Goal: Task Accomplishment & Management: Manage account settings

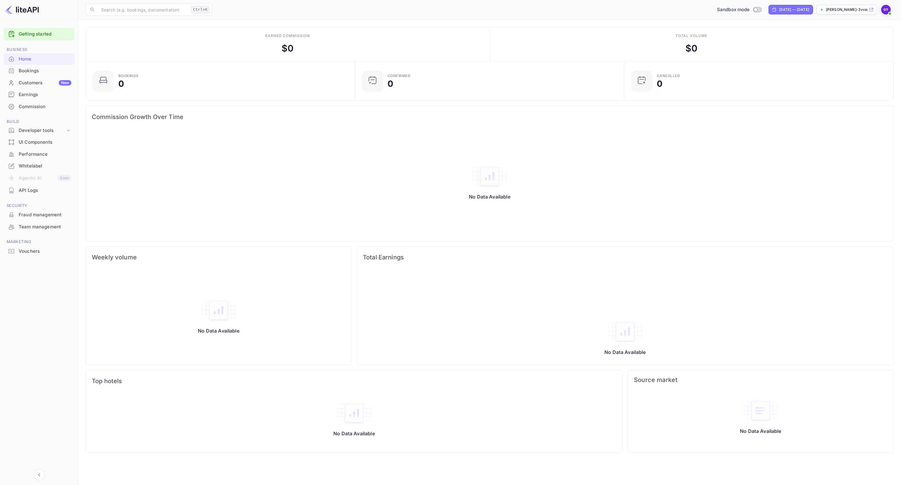
click at [40, 33] on link "Getting started" at bounding box center [45, 34] width 53 height 7
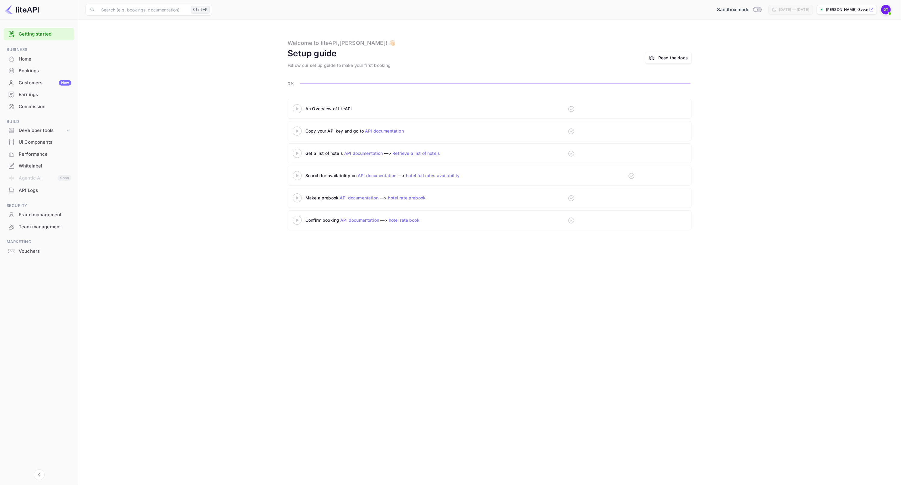
click at [296, 108] on 3 at bounding box center [297, 108] width 2 height 3
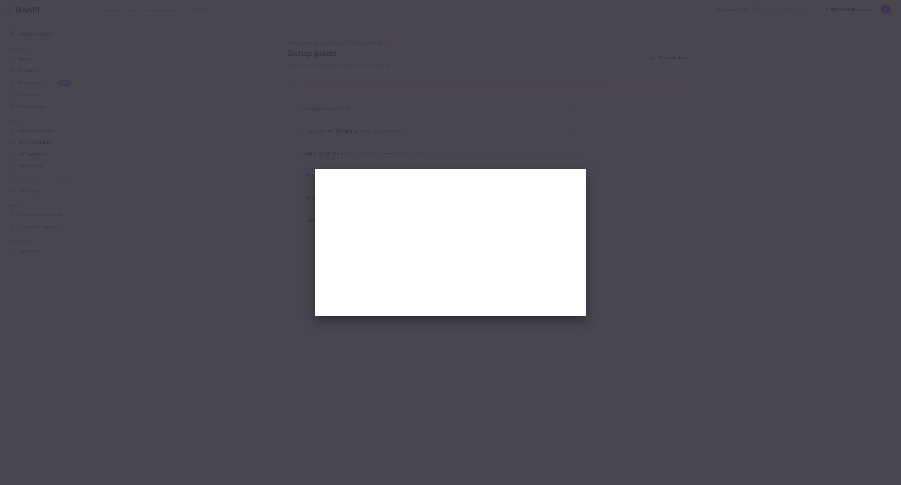
click at [738, 181] on div at bounding box center [450, 242] width 901 height 485
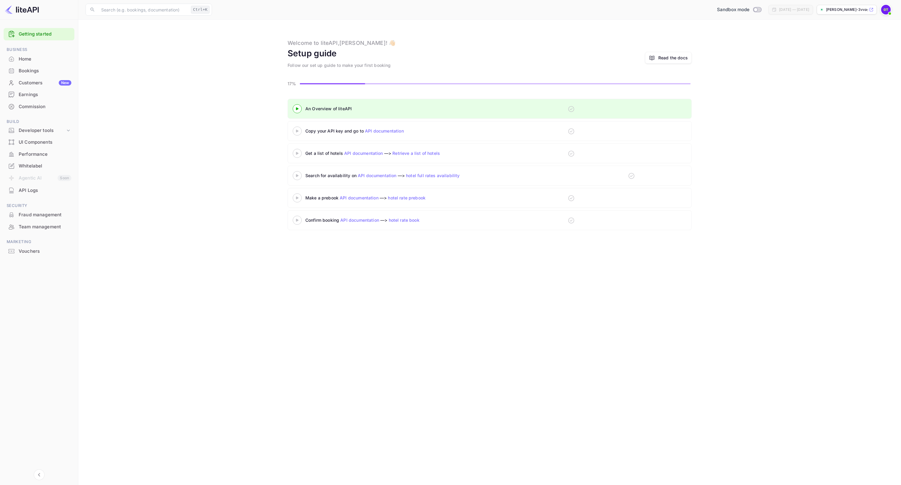
click at [295, 130] on icon at bounding box center [297, 131] width 21 height 3
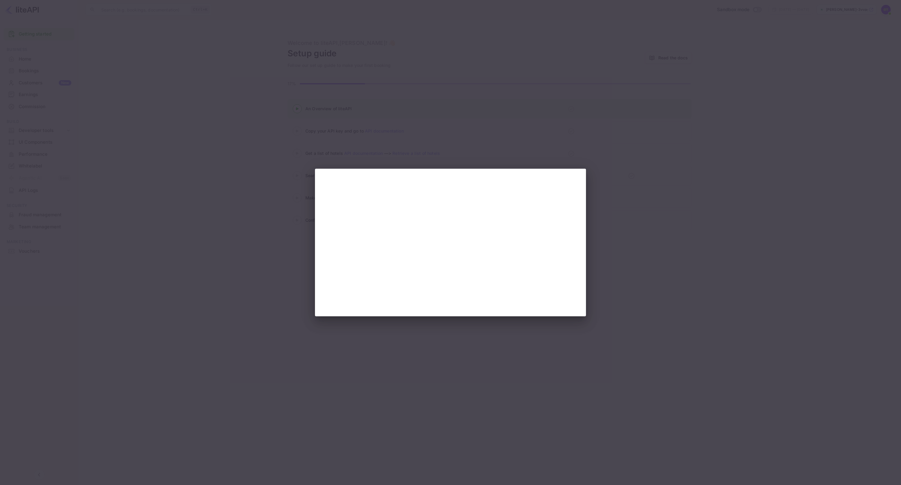
click at [608, 258] on div at bounding box center [450, 242] width 901 height 485
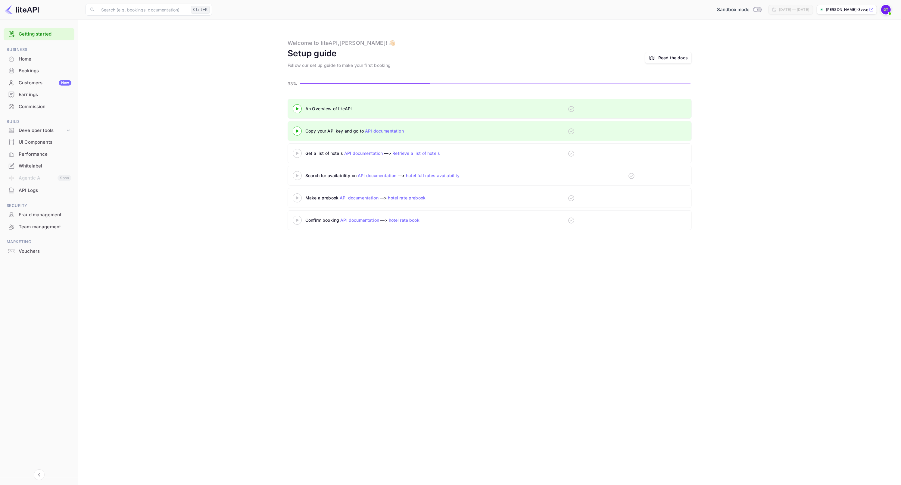
click at [296, 110] on 3 at bounding box center [297, 108] width 2 height 3
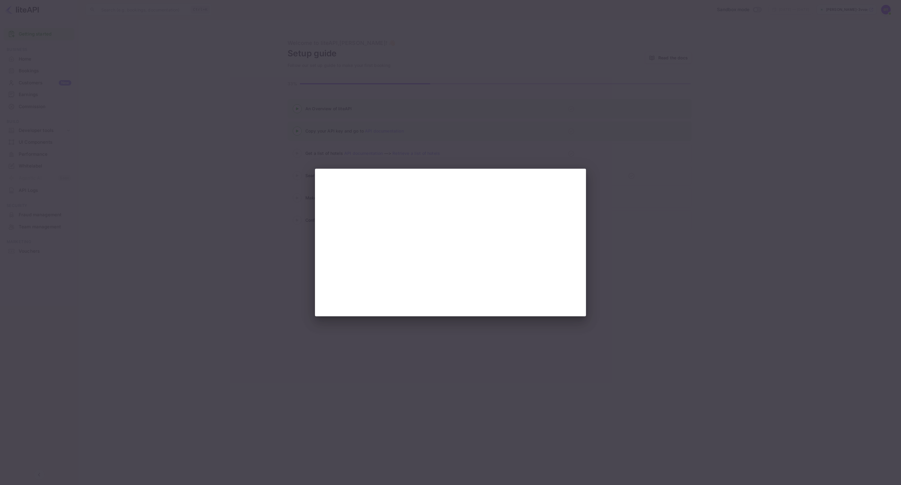
click at [279, 163] on div at bounding box center [450, 242] width 901 height 485
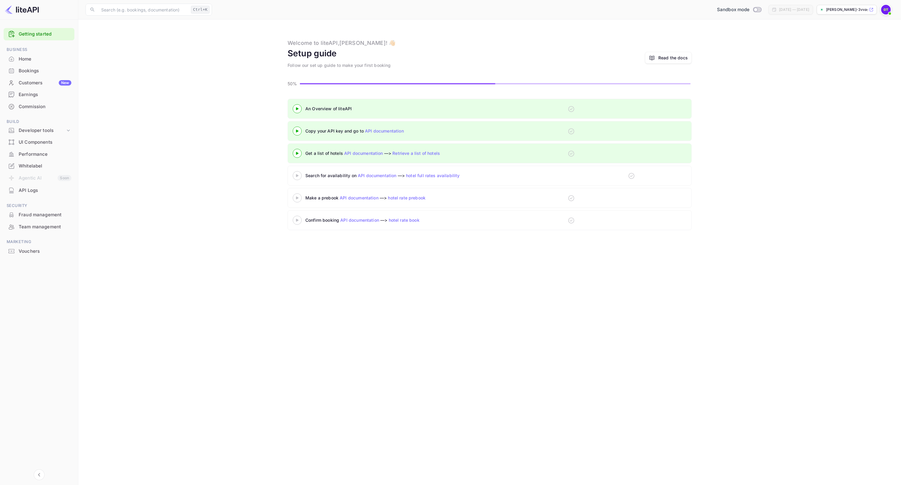
click at [298, 110] on 3 at bounding box center [297, 108] width 2 height 3
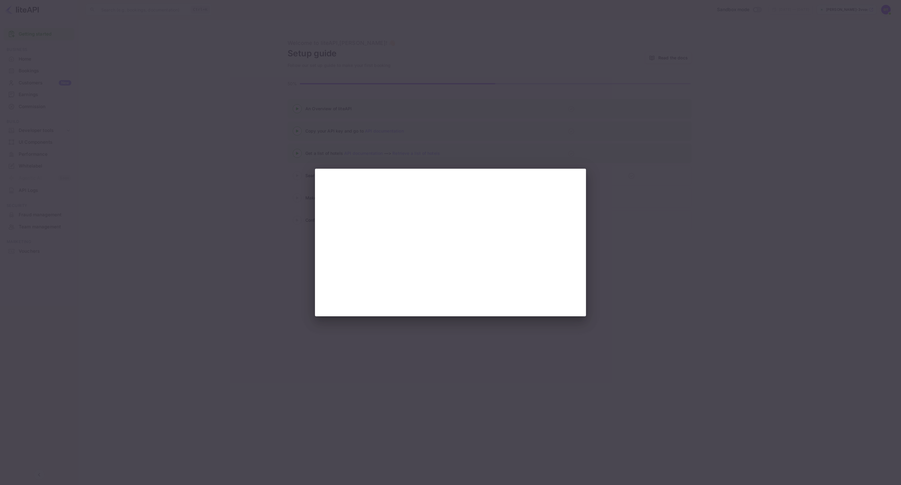
click at [626, 257] on div at bounding box center [450, 242] width 901 height 485
click at [462, 146] on div at bounding box center [450, 242] width 901 height 485
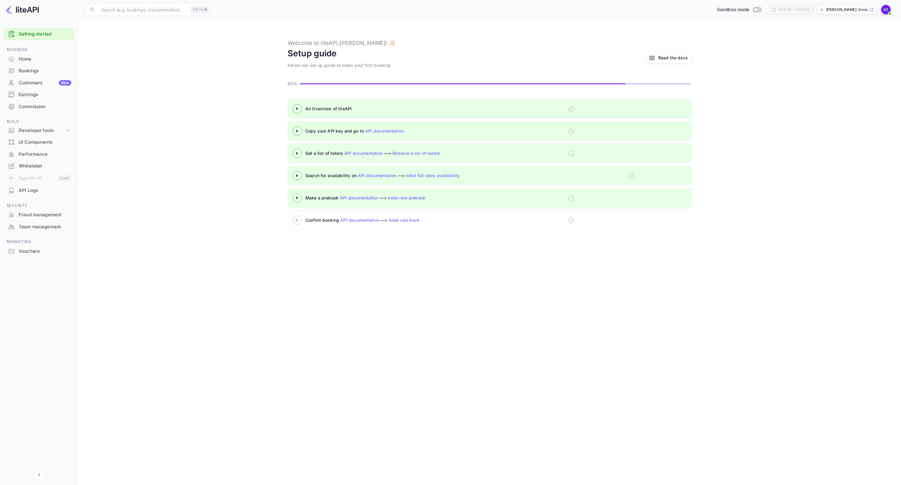
click at [298, 110] on 3 at bounding box center [297, 108] width 2 height 3
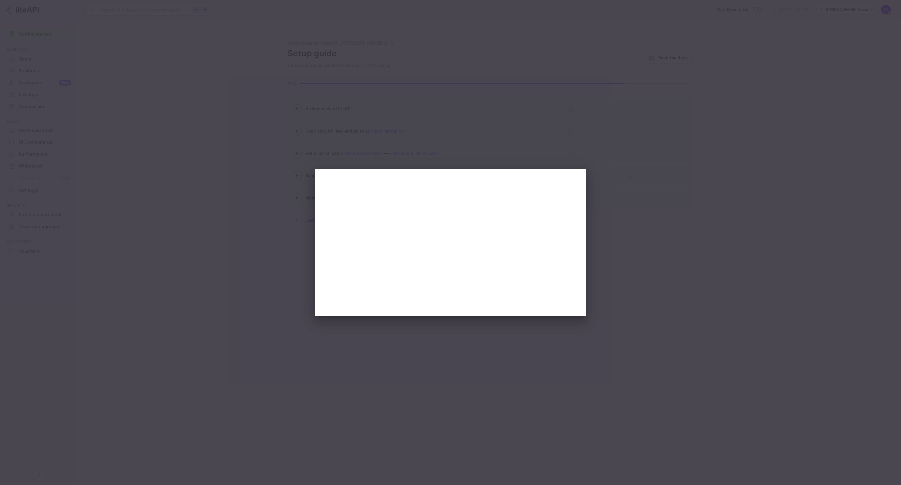
click at [622, 279] on div at bounding box center [450, 242] width 901 height 485
click at [609, 315] on div at bounding box center [450, 242] width 901 height 485
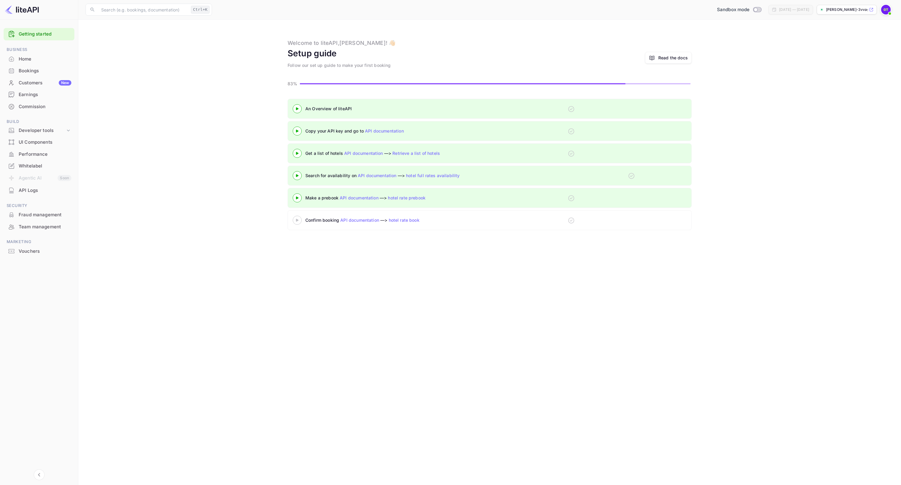
click at [296, 110] on 3 at bounding box center [297, 108] width 2 height 3
click at [299, 219] on icon at bounding box center [297, 220] width 21 height 3
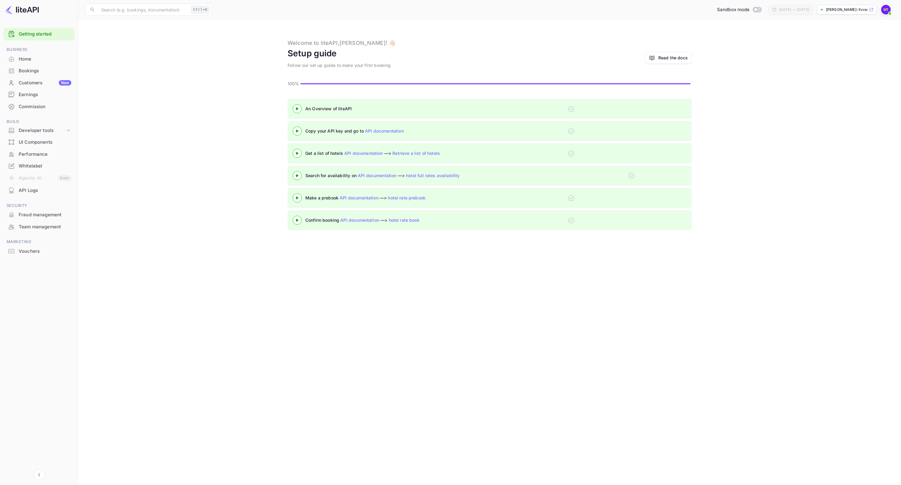
click at [42, 169] on div "Whitelabel" at bounding box center [39, 166] width 71 height 12
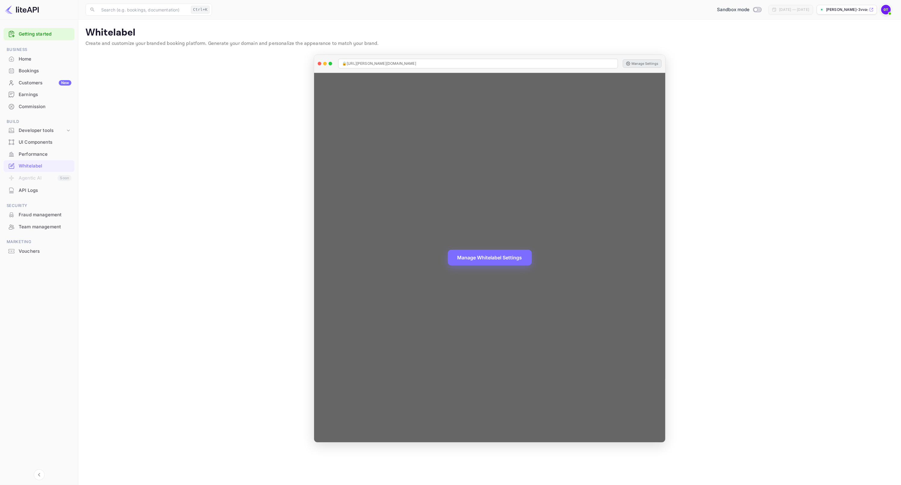
click at [639, 65] on button "Manage Settings" at bounding box center [642, 63] width 39 height 8
click at [495, 260] on button "Manage Whitelabel Settings" at bounding box center [490, 257] width 84 height 16
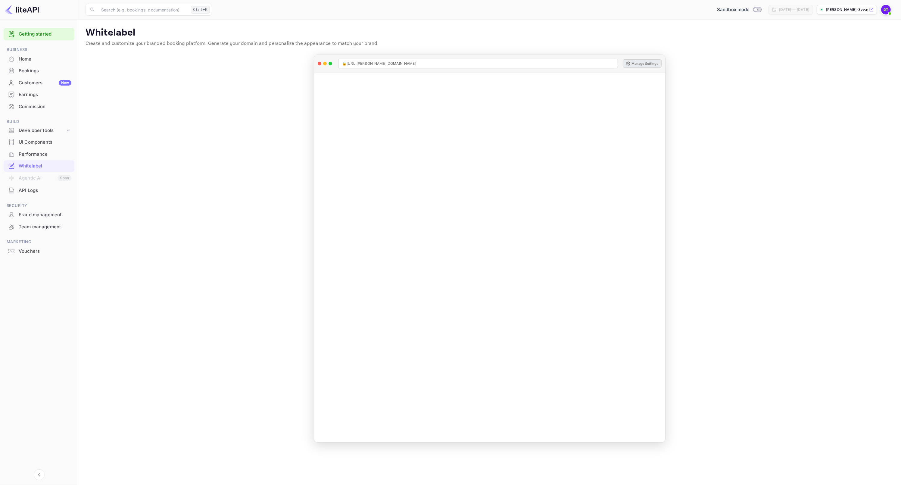
click at [29, 58] on div "Home" at bounding box center [45, 59] width 53 height 7
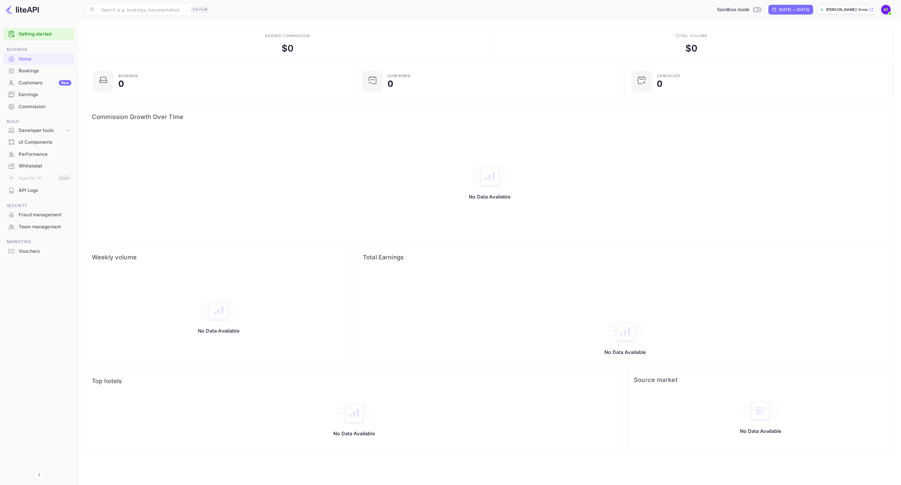
click at [36, 189] on div "API Logs" at bounding box center [45, 190] width 53 height 7
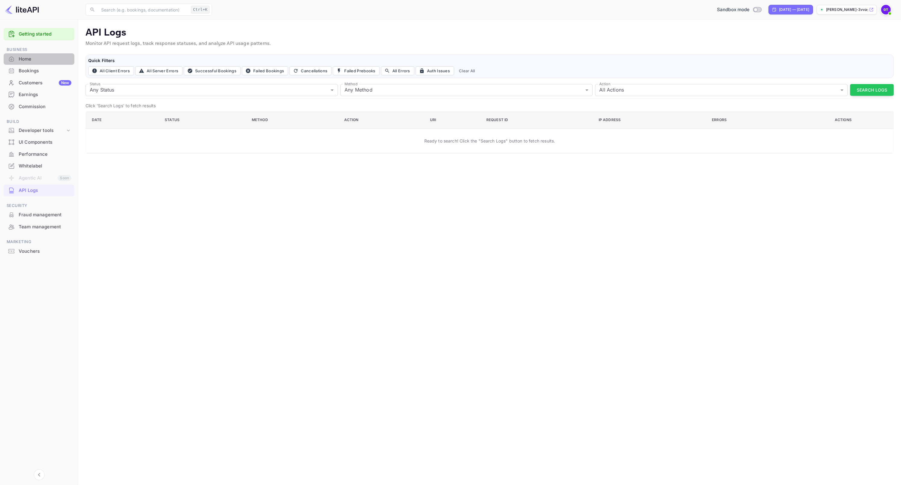
click at [46, 60] on div "Home" at bounding box center [45, 59] width 53 height 7
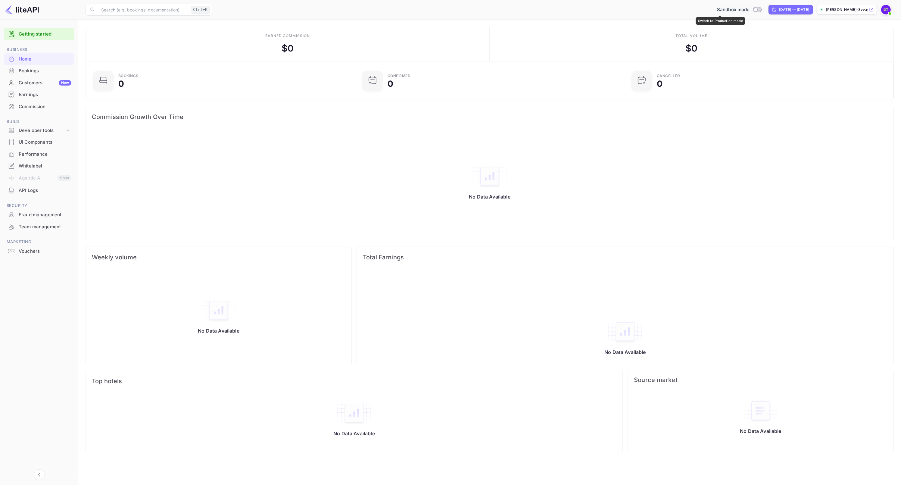
click at [750, 10] on input "Switch to Production mode" at bounding box center [756, 10] width 12 height 4
checkbox input "false"
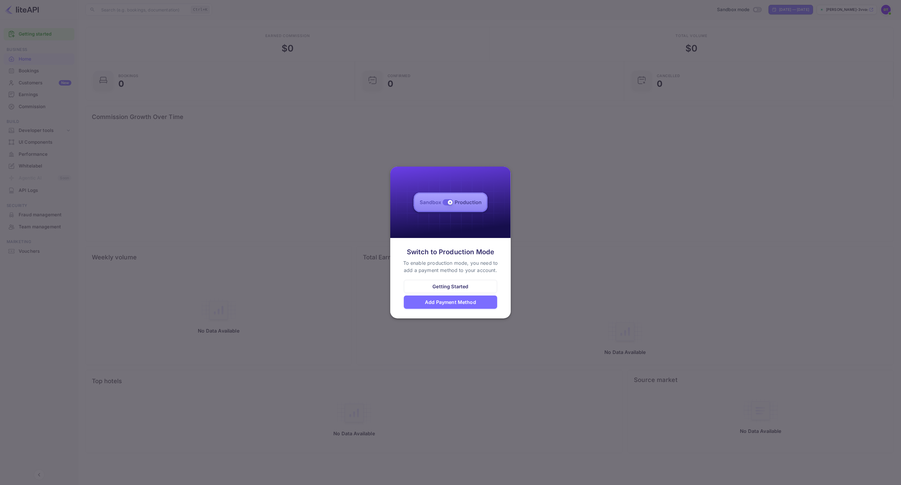
click at [452, 304] on div "Add Payment Method" at bounding box center [450, 301] width 51 height 7
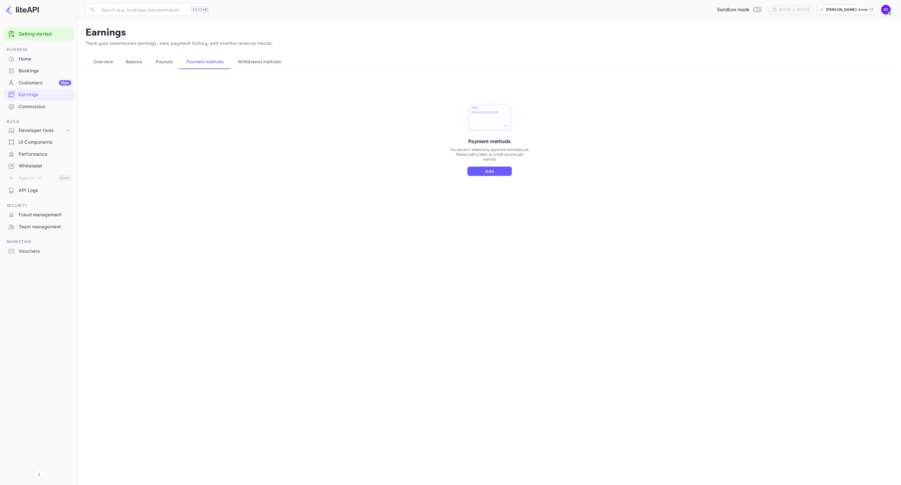
click at [492, 172] on button "Add" at bounding box center [489, 171] width 45 height 9
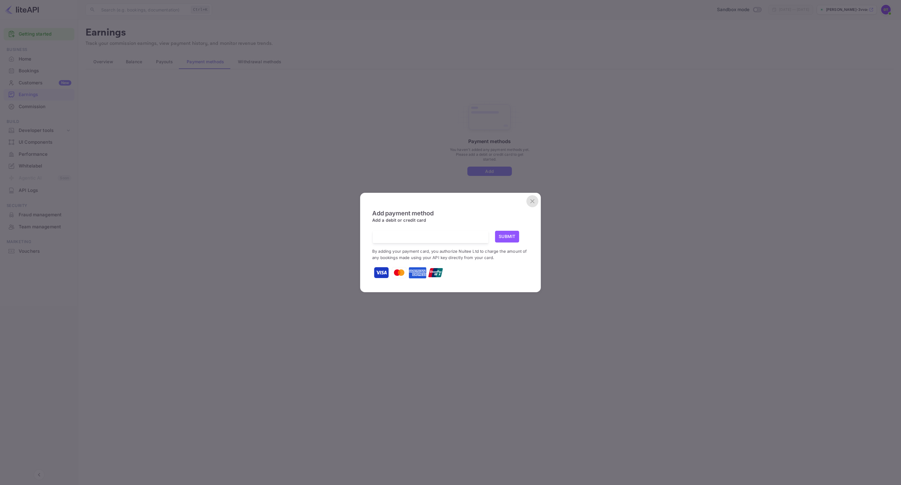
click at [532, 200] on icon "close" at bounding box center [532, 201] width 4 height 4
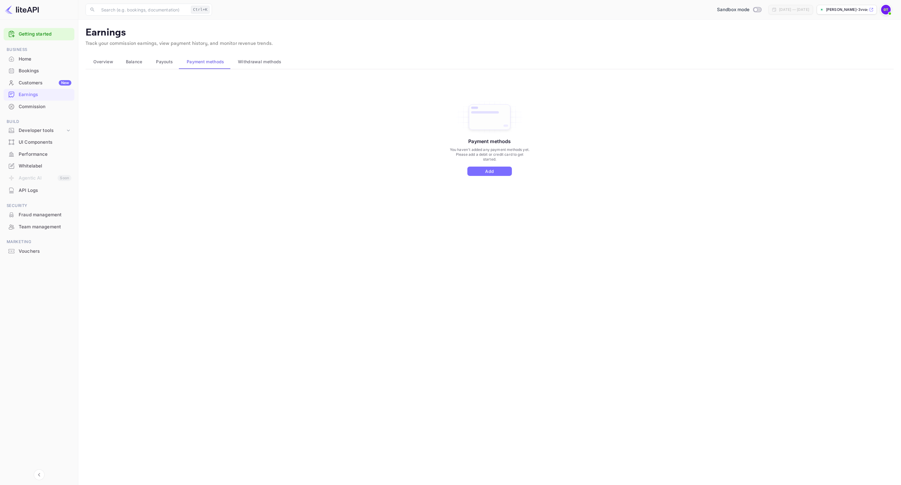
click at [167, 64] on span "Payouts" at bounding box center [164, 61] width 17 height 7
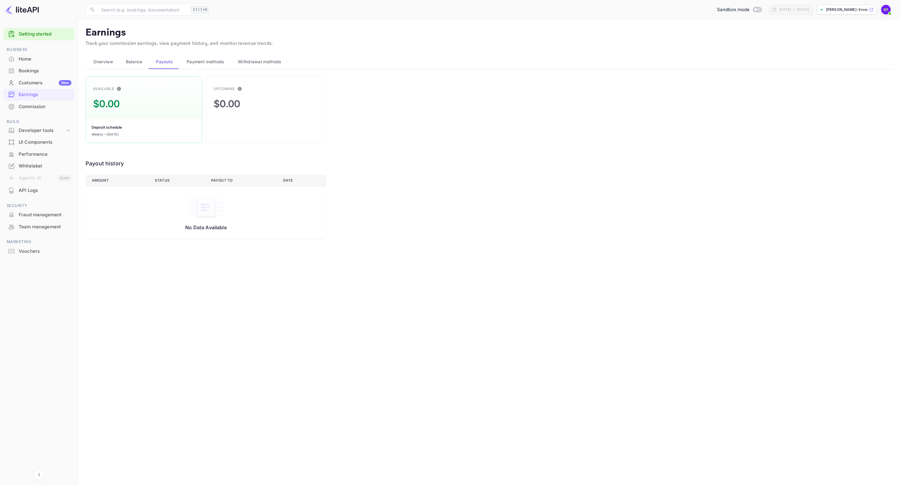
click at [214, 62] on span "Payment methods" at bounding box center [206, 61] width 38 height 7
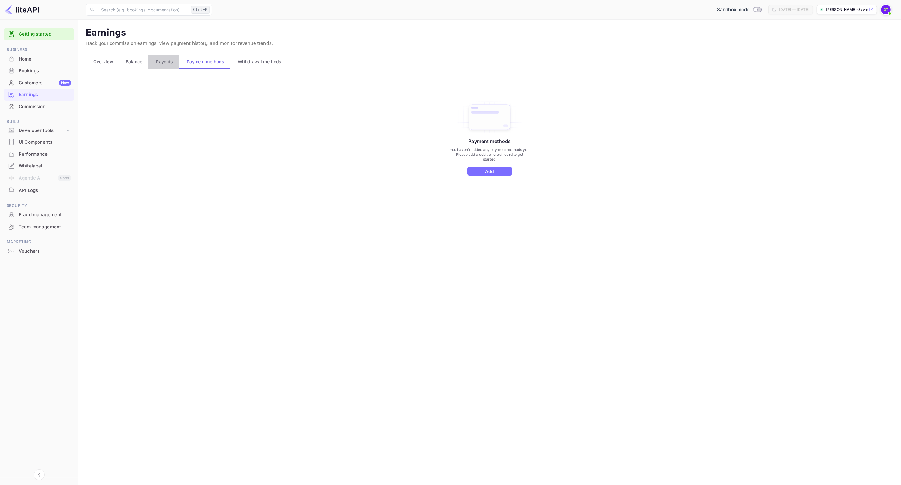
click at [167, 61] on span "Payouts" at bounding box center [164, 61] width 17 height 7
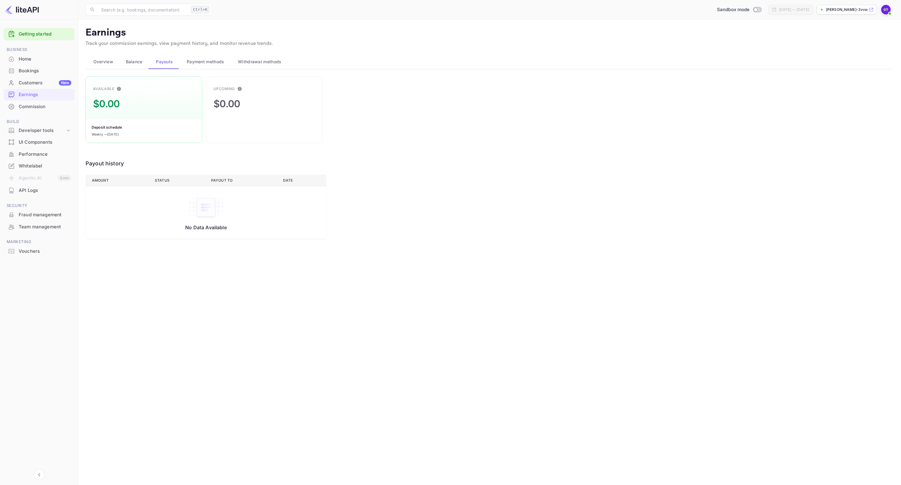
click at [207, 62] on span "Payment methods" at bounding box center [206, 61] width 38 height 7
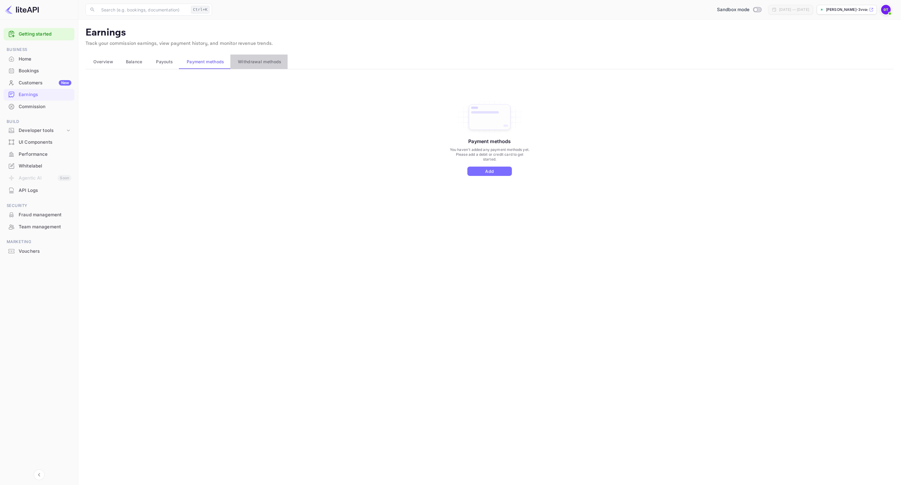
click at [274, 61] on span "Withdrawal methods" at bounding box center [259, 61] width 43 height 7
click at [245, 86] on div "Connect" at bounding box center [248, 86] width 15 height 5
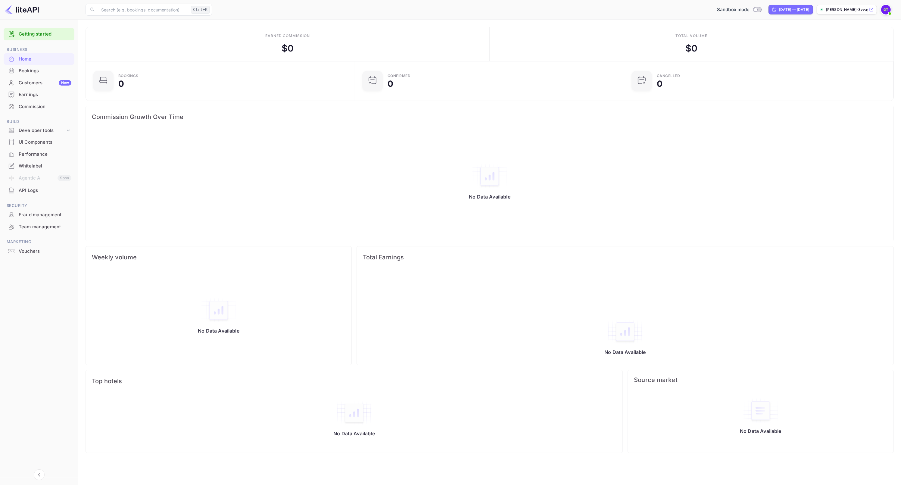
click at [38, 82] on div "Customers New" at bounding box center [45, 83] width 53 height 7
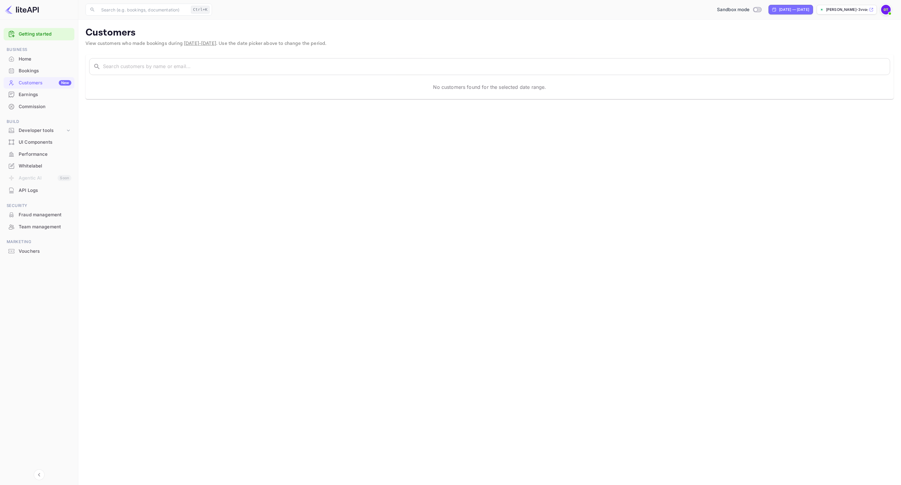
click at [34, 72] on div "Bookings" at bounding box center [45, 70] width 53 height 7
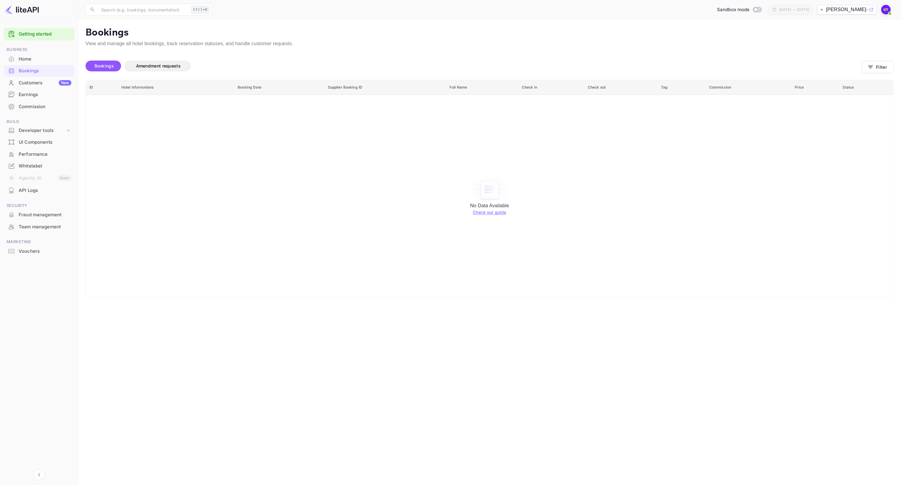
click at [37, 166] on div "Whitelabel" at bounding box center [45, 166] width 53 height 7
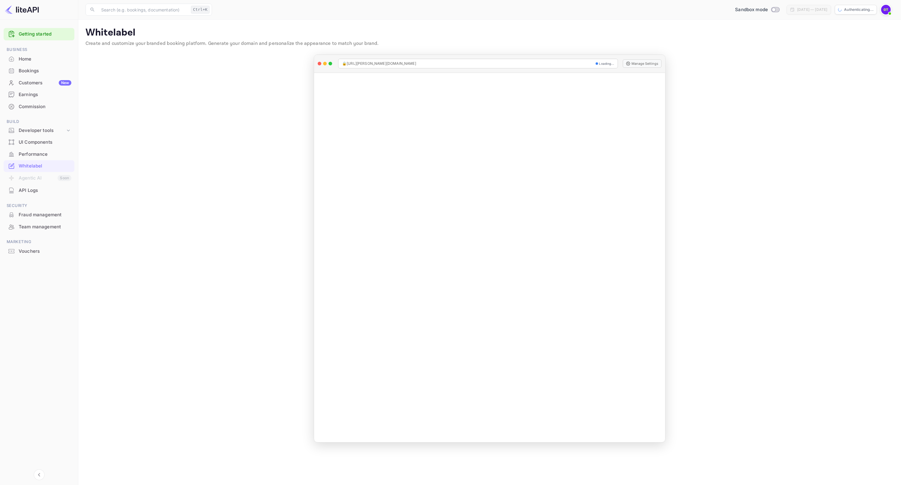
click at [30, 61] on div "Home" at bounding box center [45, 59] width 53 height 7
click at [768, 10] on input "Switch to Production mode" at bounding box center [774, 10] width 12 height 4
checkbox input "false"
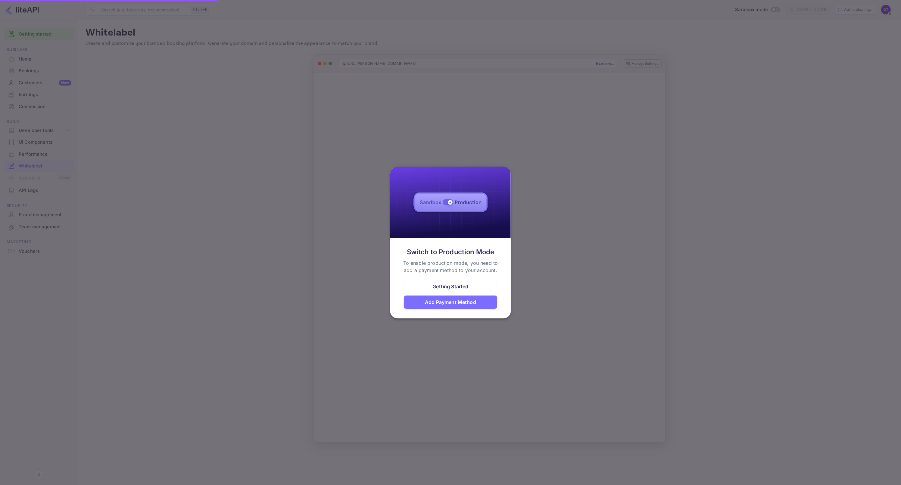
click at [454, 305] on div "Add Payment Method" at bounding box center [450, 301] width 51 height 7
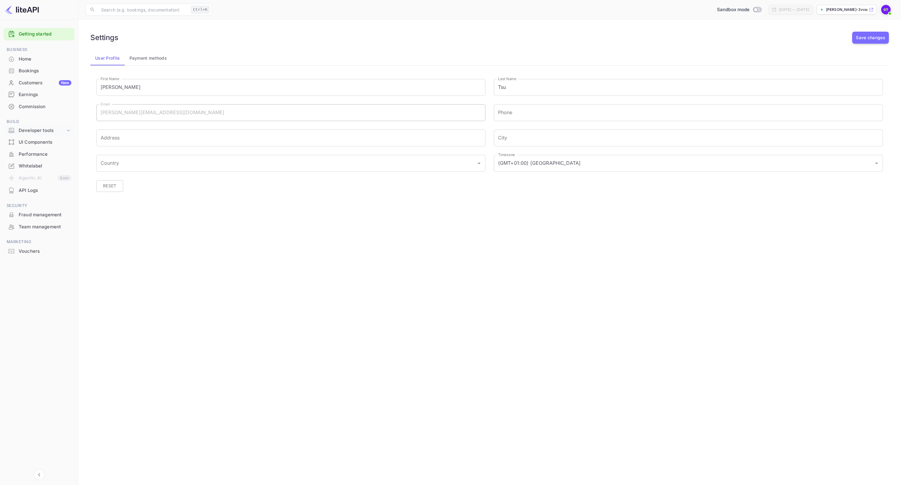
click at [56, 130] on div "Developer tools" at bounding box center [42, 130] width 47 height 7
click at [30, 149] on p "API Keys" at bounding box center [30, 150] width 18 height 6
click at [129, 136] on input "Address" at bounding box center [290, 138] width 389 height 17
type input "Boroncana 7"
type input "5942222"
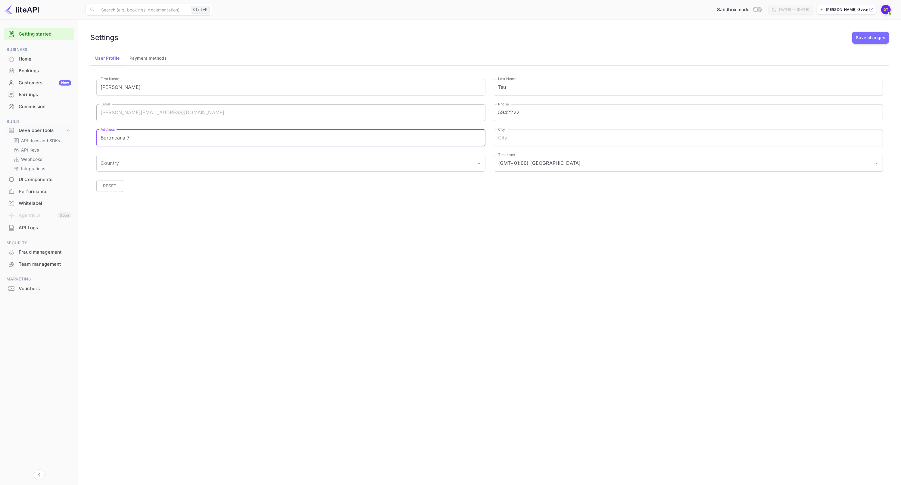
type input "Noord"
type input "Aruba"
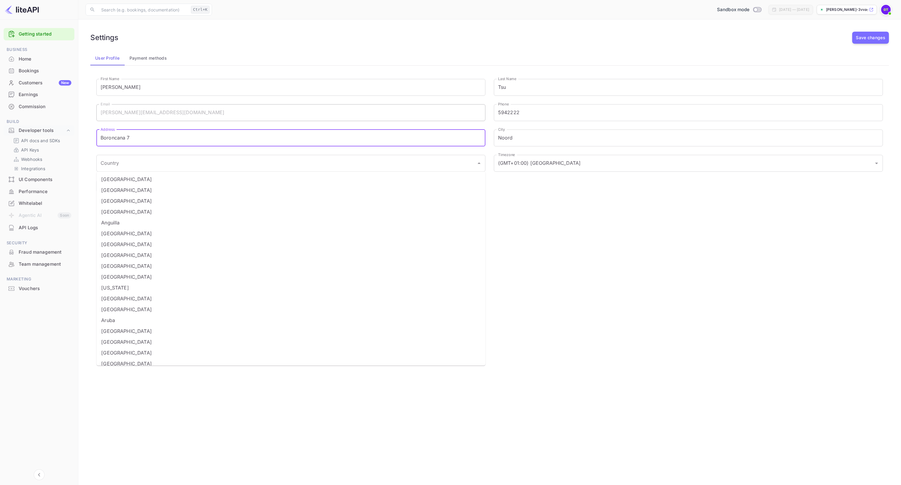
click at [163, 321] on li "Aruba" at bounding box center [290, 320] width 389 height 11
type input "Aruba"
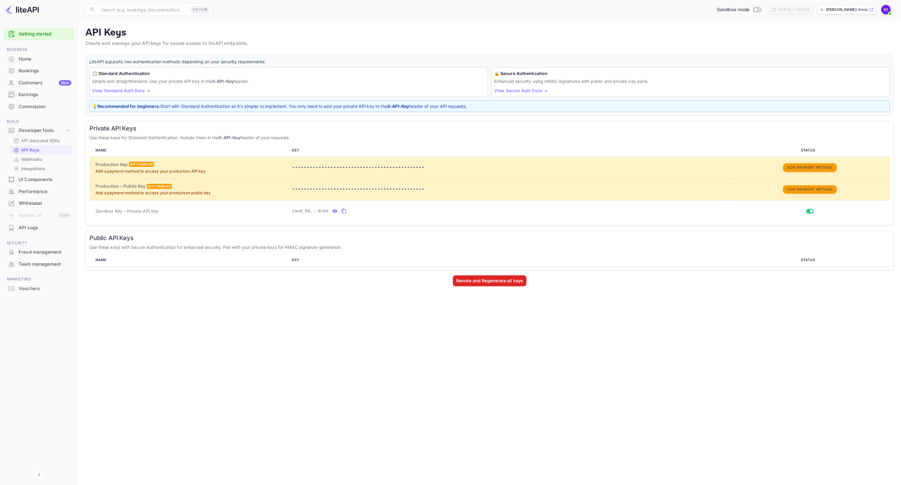
click at [813, 168] on button "Add Payment Method" at bounding box center [810, 167] width 54 height 9
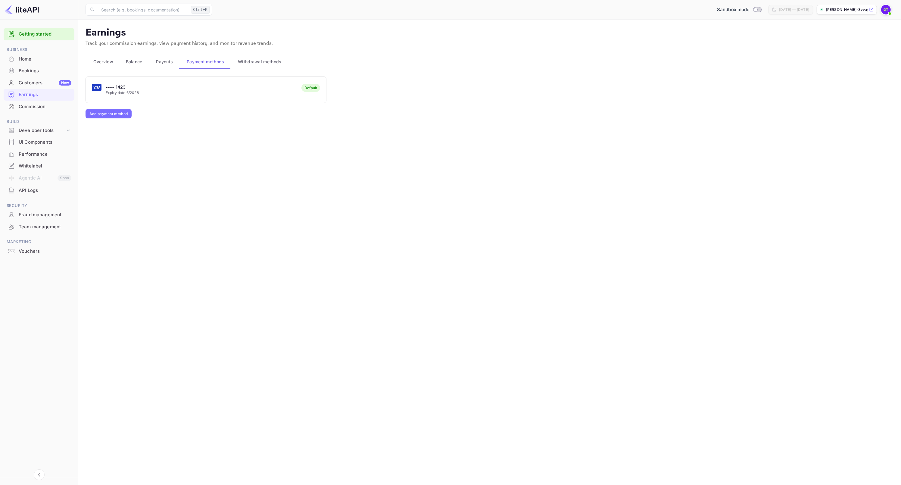
click at [164, 63] on span "Payouts" at bounding box center [164, 61] width 17 height 7
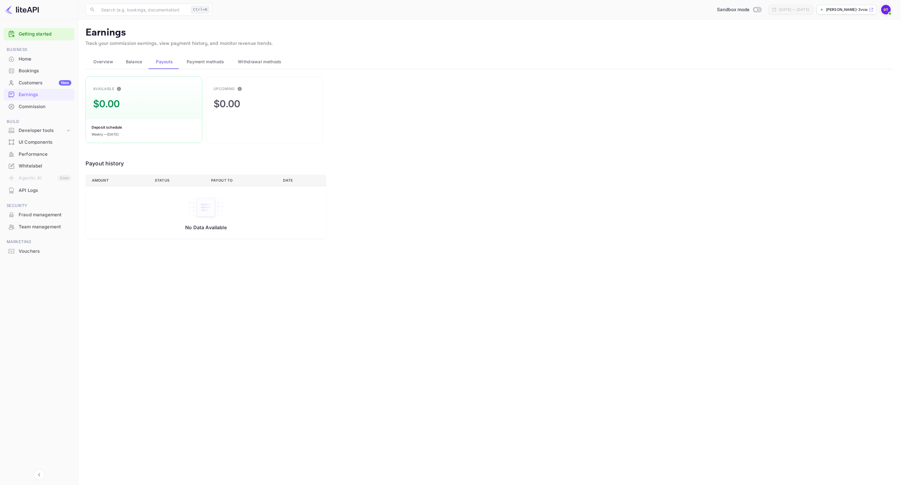
click at [131, 61] on span "Balance" at bounding box center [134, 61] width 17 height 7
click at [108, 62] on span "Overview" at bounding box center [103, 61] width 20 height 7
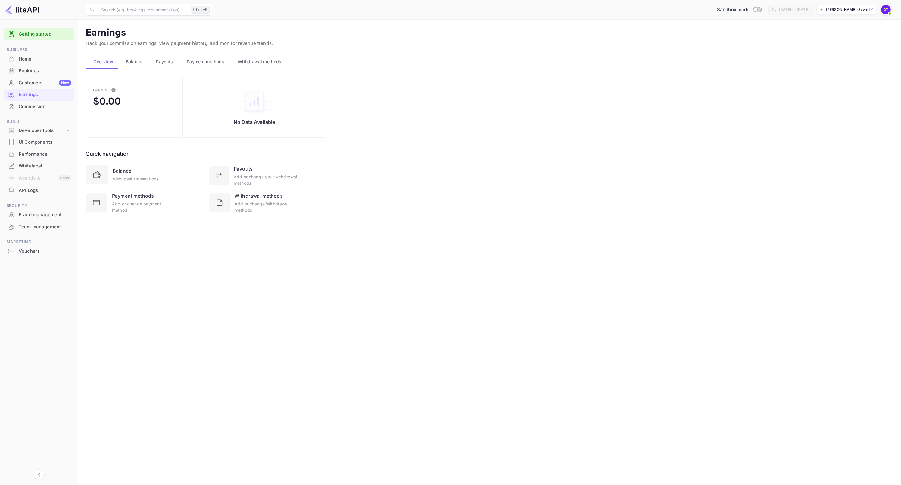
click at [138, 60] on span "Balance" at bounding box center [134, 61] width 17 height 7
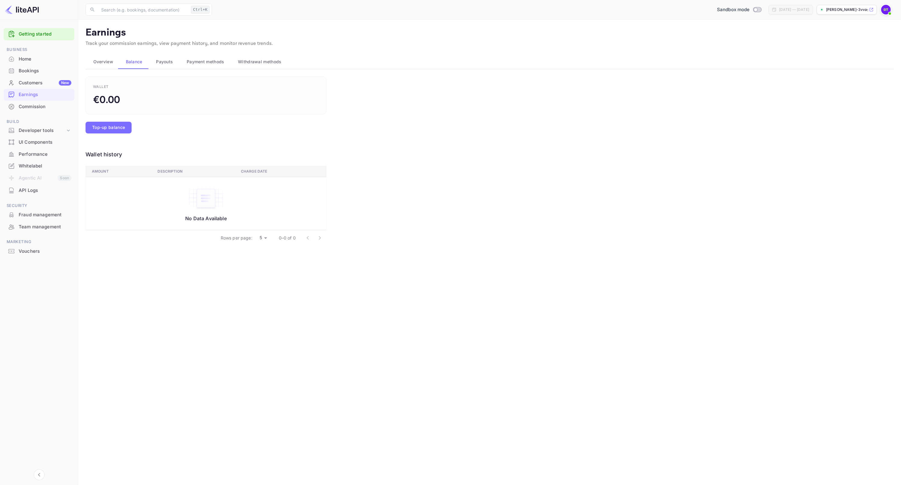
click at [104, 62] on span "Overview" at bounding box center [103, 61] width 20 height 7
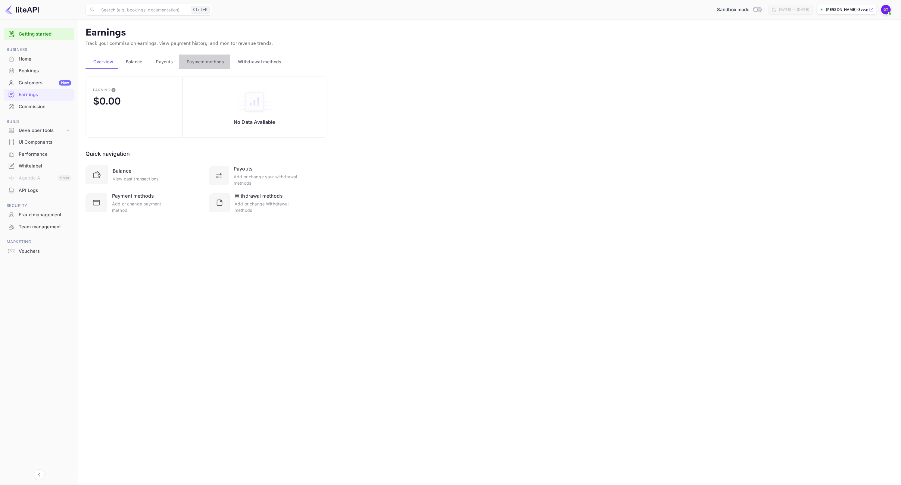
click at [196, 62] on span "Payment methods" at bounding box center [206, 61] width 38 height 7
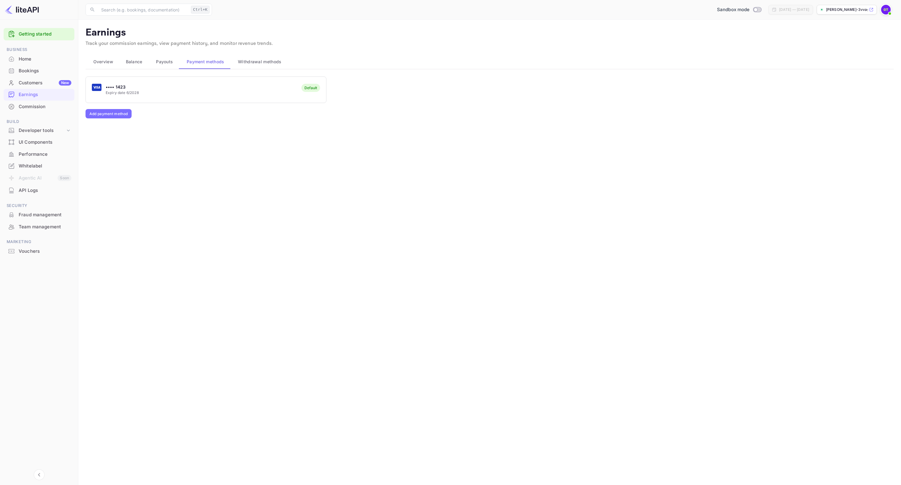
click at [249, 61] on span "Withdrawal methods" at bounding box center [259, 61] width 43 height 7
click at [245, 85] on div "Connect" at bounding box center [248, 86] width 15 height 5
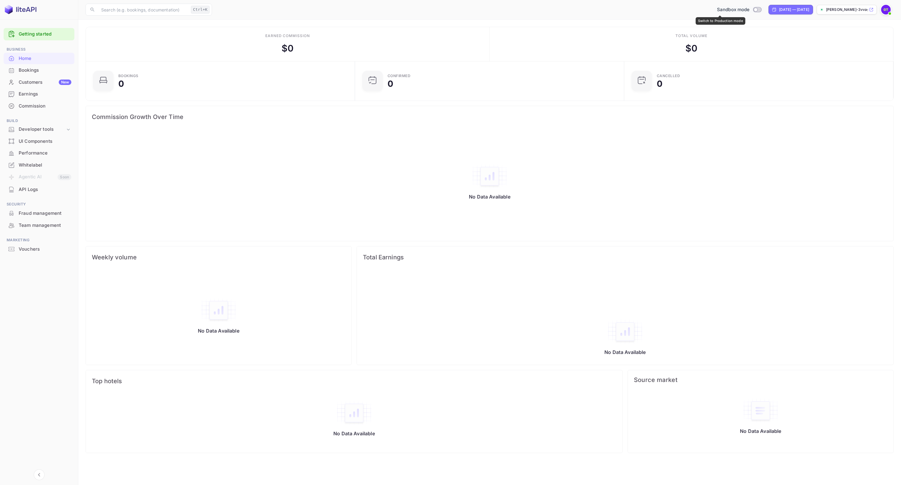
click at [750, 10] on input "Switch to Production mode" at bounding box center [756, 10] width 12 height 4
checkbox input "true"
click at [51, 131] on div "Developer tools" at bounding box center [42, 129] width 47 height 7
click at [27, 150] on p "API Keys" at bounding box center [30, 149] width 18 height 6
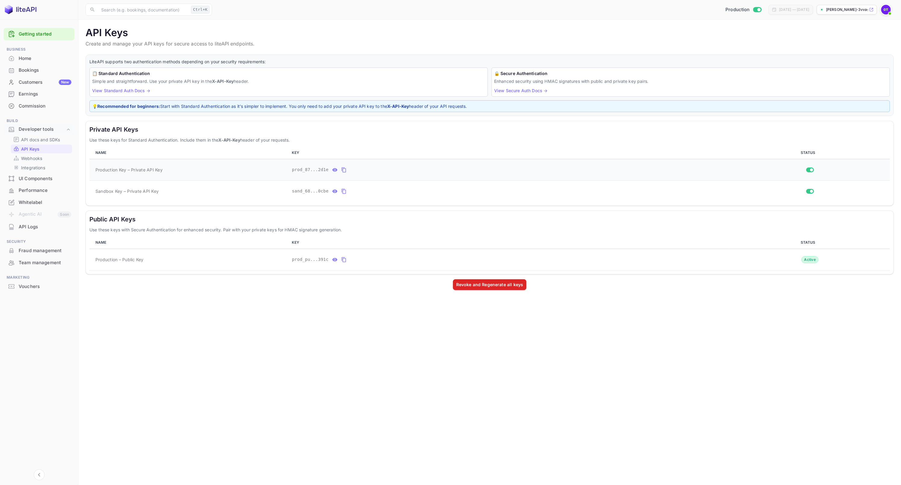
click at [341, 168] on icon "private api keys table" at bounding box center [343, 169] width 5 height 7
click at [36, 67] on div "Bookings" at bounding box center [45, 70] width 53 height 7
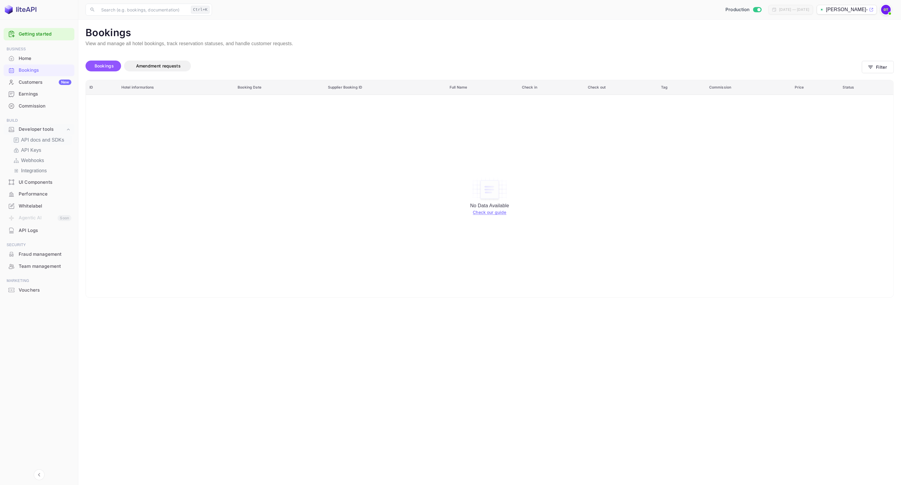
click at [39, 142] on p "API docs and SDKs" at bounding box center [42, 139] width 43 height 7
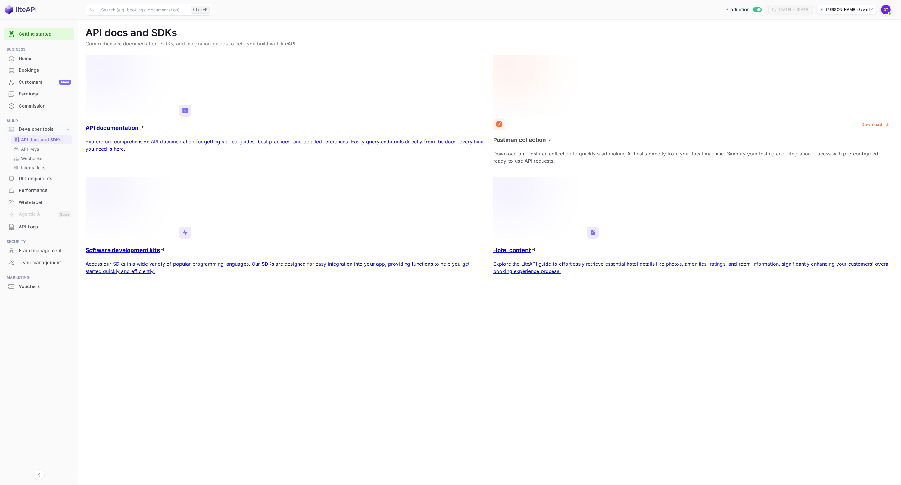
click at [537, 178] on icon at bounding box center [540, 207] width 94 height 62
click at [37, 168] on p "Integrations" at bounding box center [33, 167] width 24 height 6
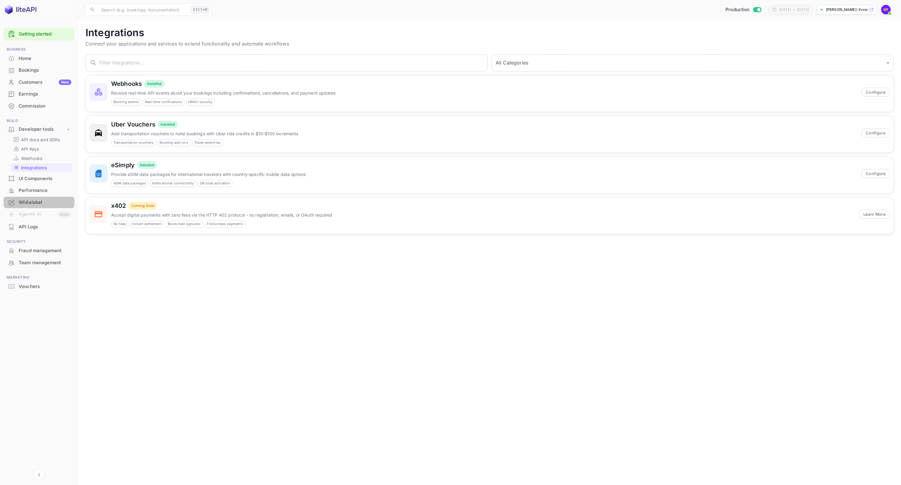
click at [39, 203] on div "Whitelabel" at bounding box center [45, 202] width 53 height 7
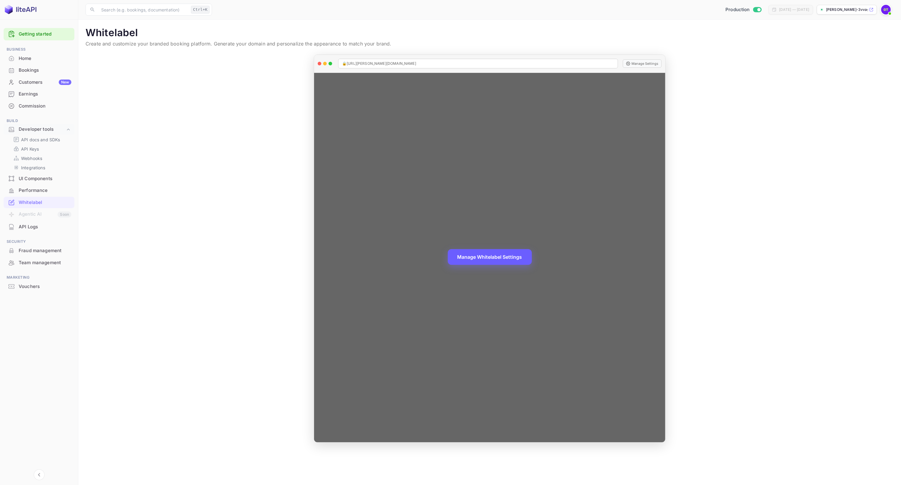
click at [489, 260] on button "Manage Whitelabel Settings" at bounding box center [490, 257] width 84 height 16
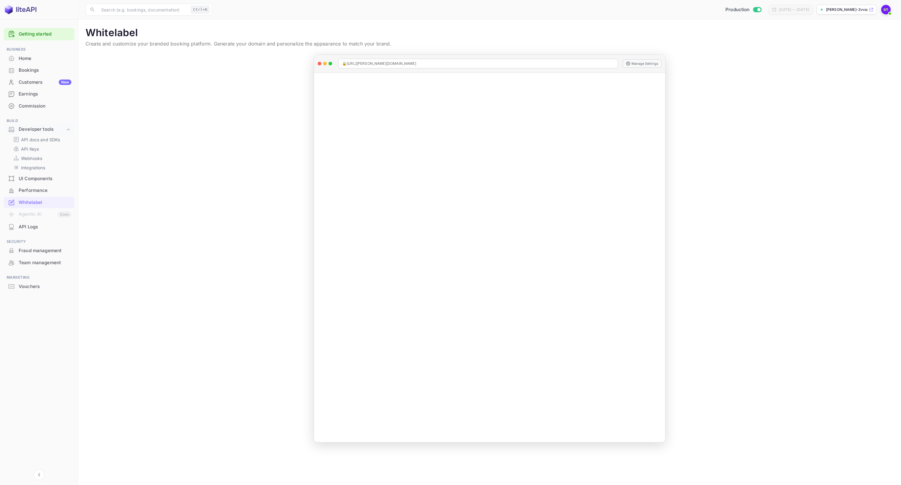
click at [844, 9] on p "[PERSON_NAME]-3vvag.[PERSON_NAME]..." at bounding box center [847, 9] width 42 height 5
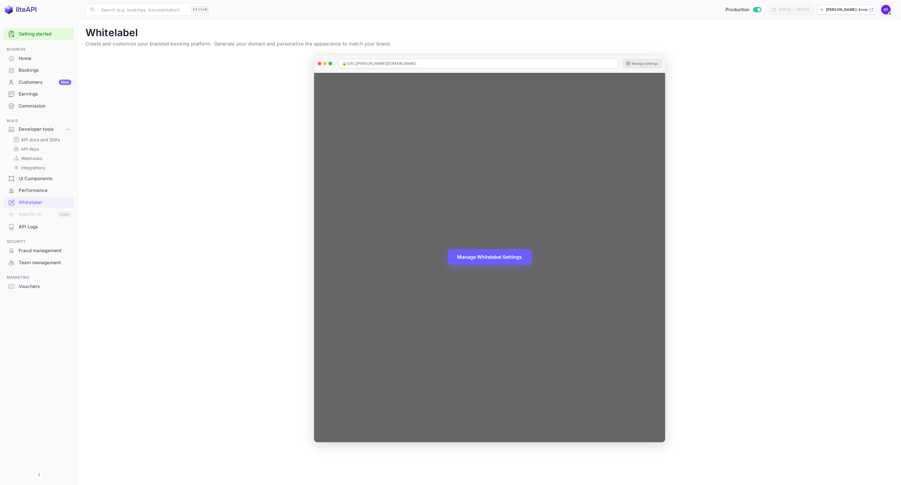
click at [642, 64] on button "Manage Settings" at bounding box center [642, 63] width 39 height 8
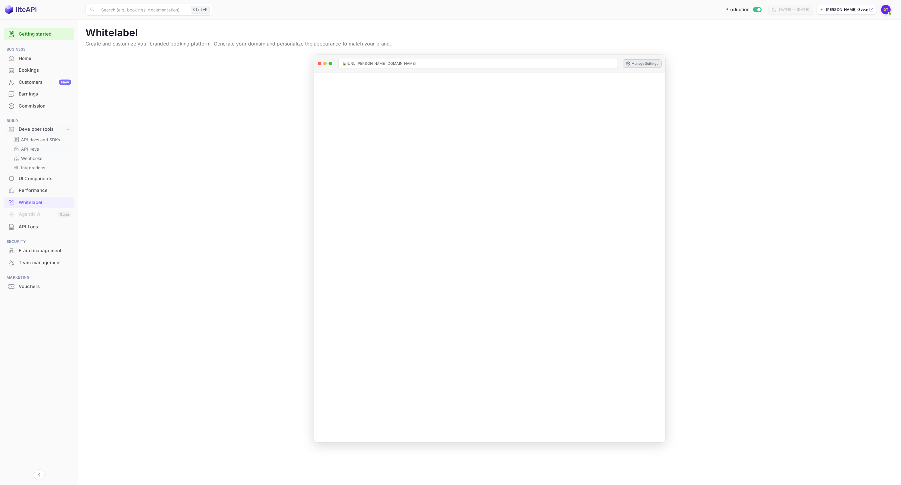
click at [32, 149] on p "API Keys" at bounding box center [30, 149] width 18 height 6
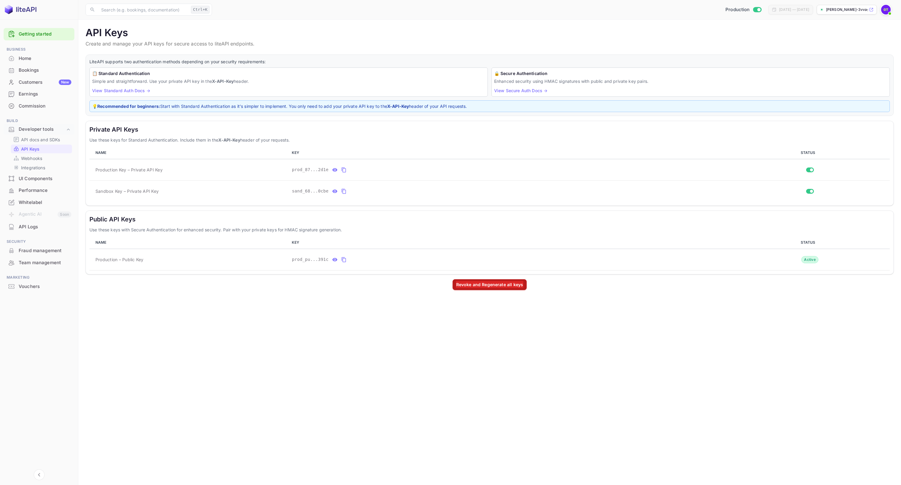
click at [45, 203] on div "Whitelabel" at bounding box center [45, 202] width 53 height 7
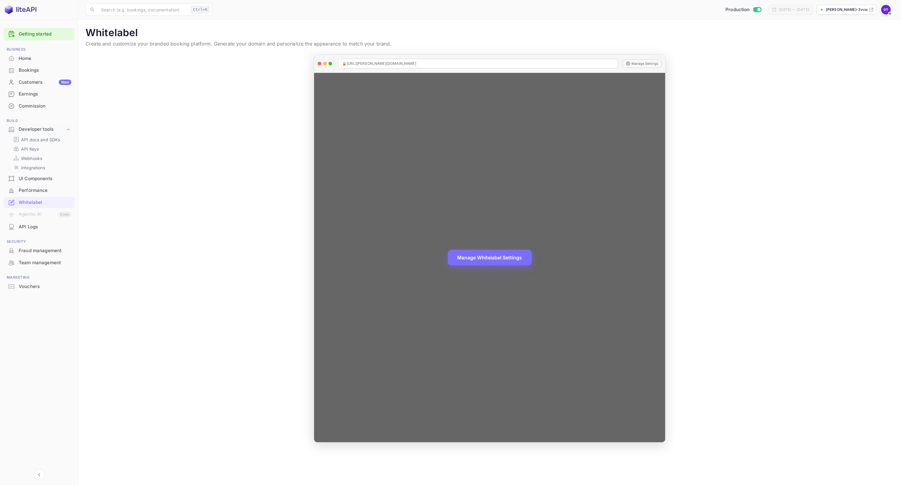
click at [646, 247] on div "Manage Whitelabel Settings" at bounding box center [489, 257] width 351 height 369
